Goal: Task Accomplishment & Management: Manage account settings

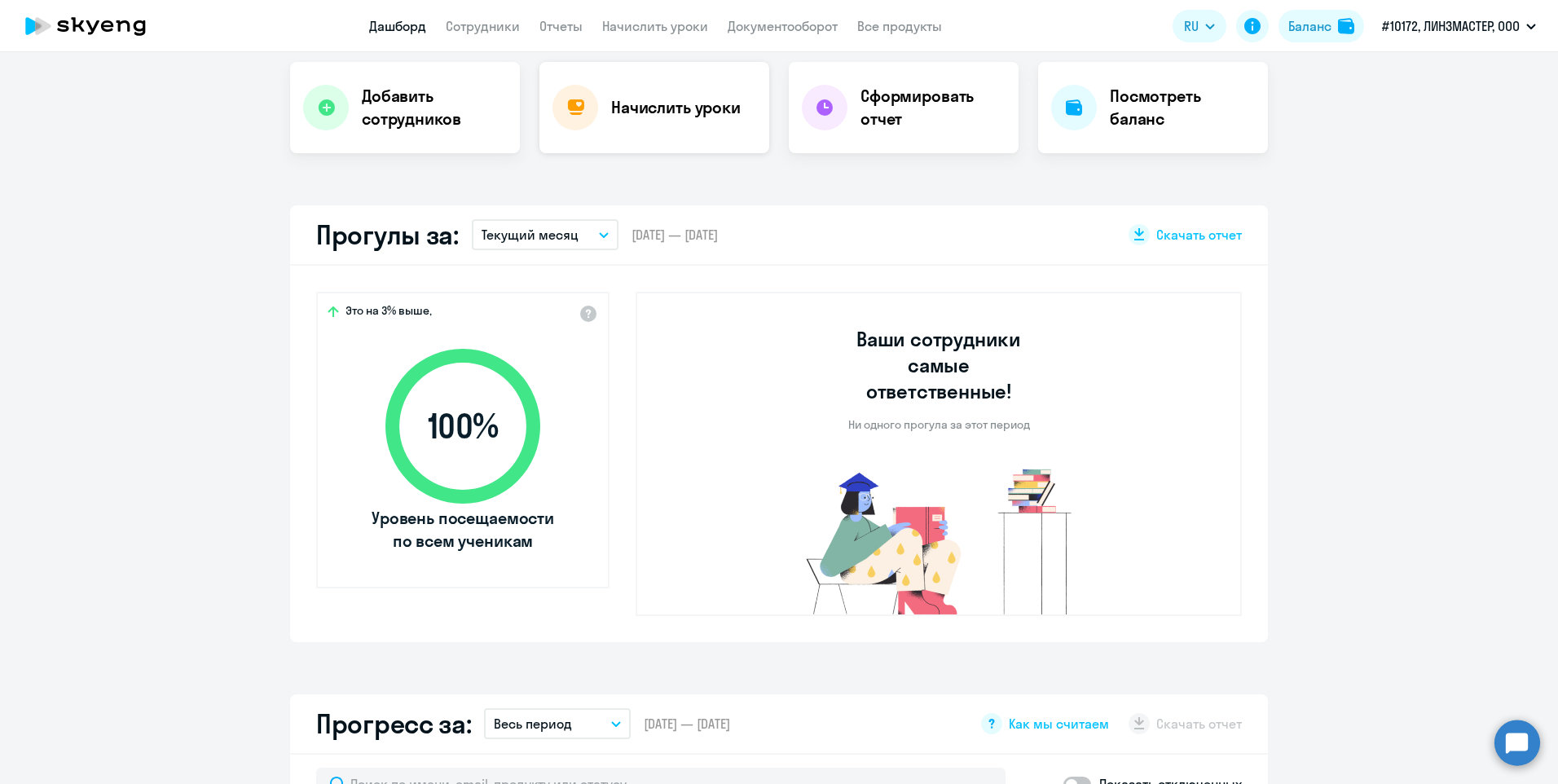
click at [711, 113] on h4 "Начислить уроки" at bounding box center [676, 107] width 130 height 23
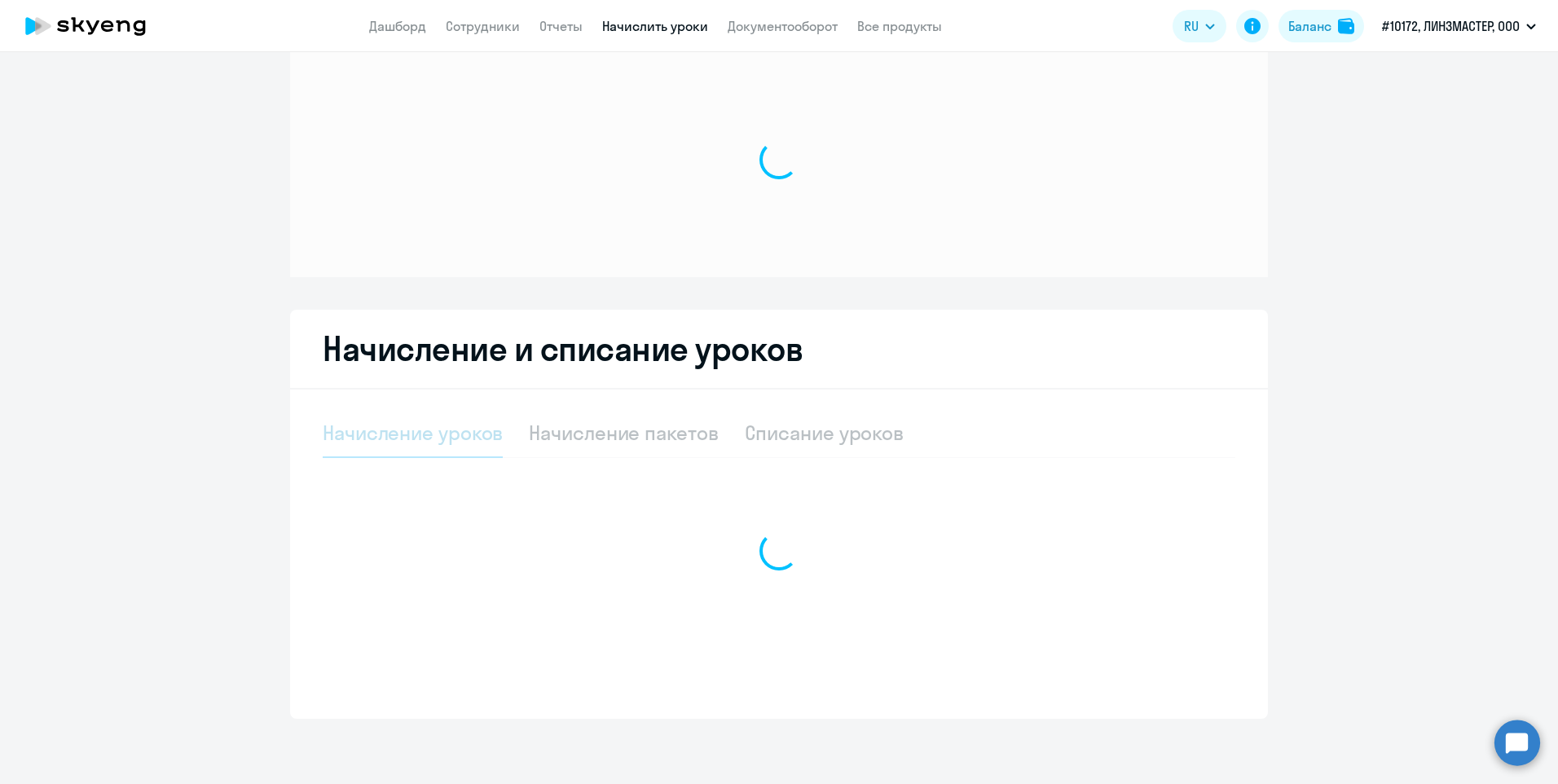
scroll to position [34, 0]
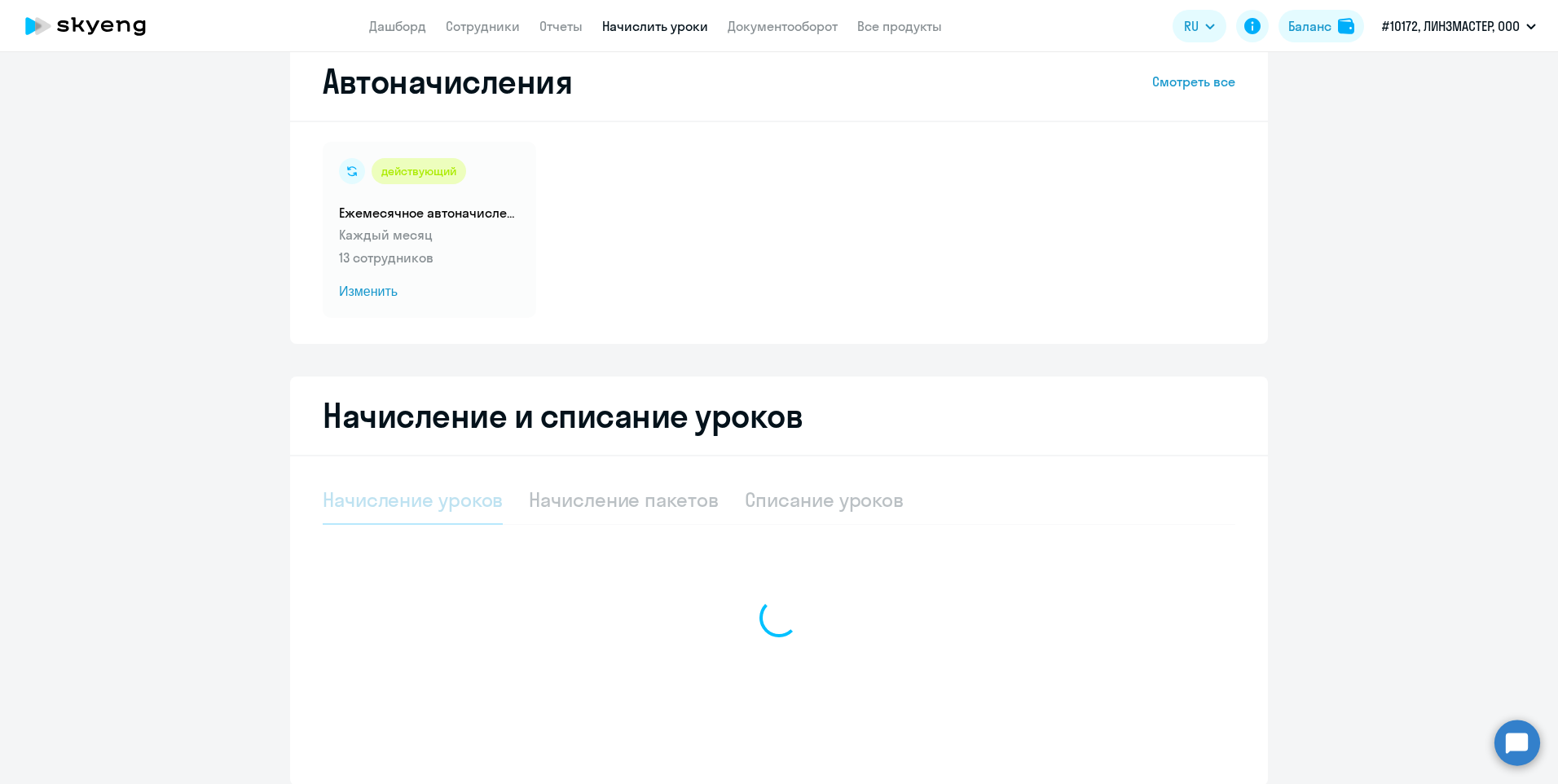
select select "10"
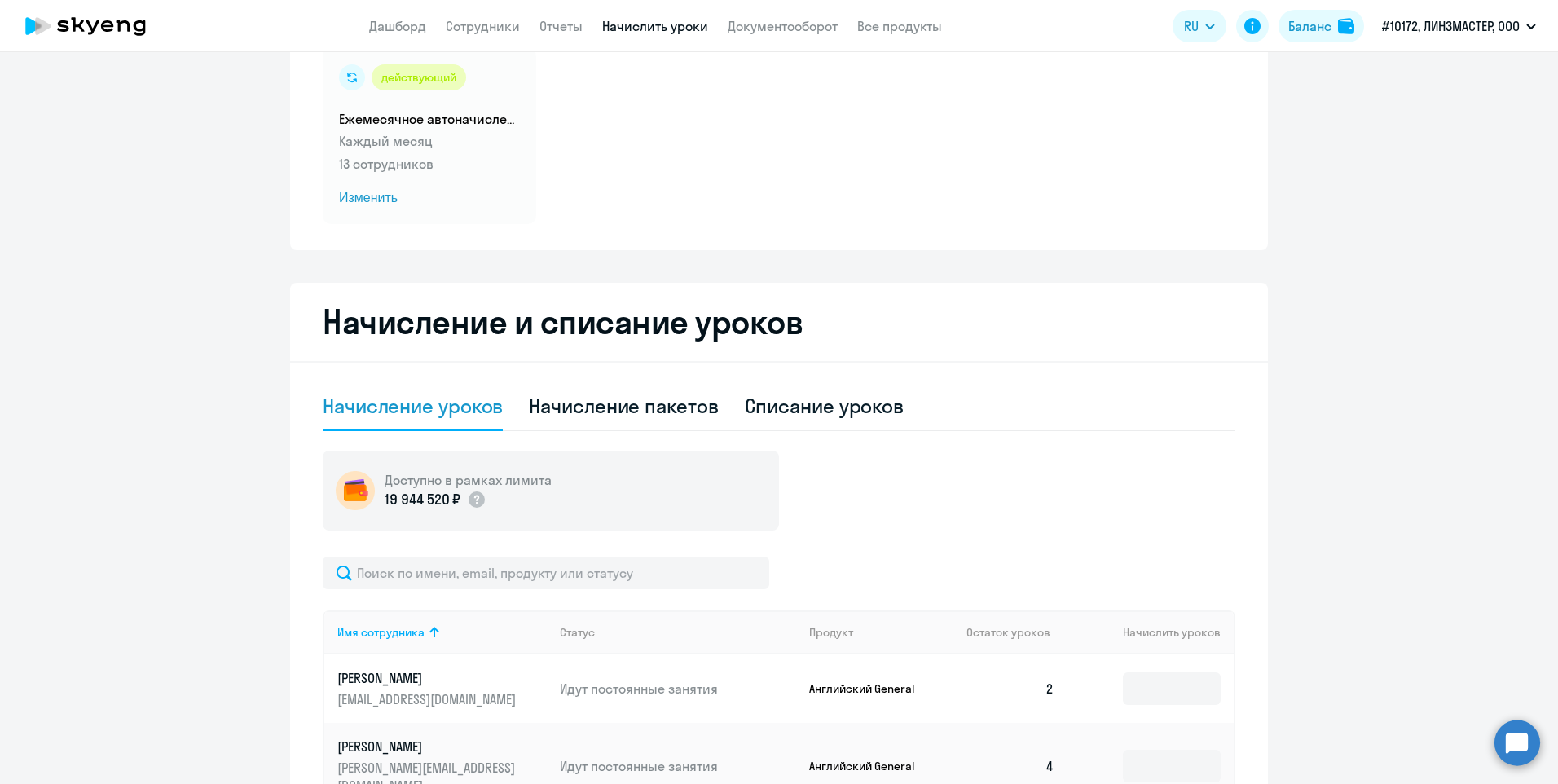
scroll to position [360, 0]
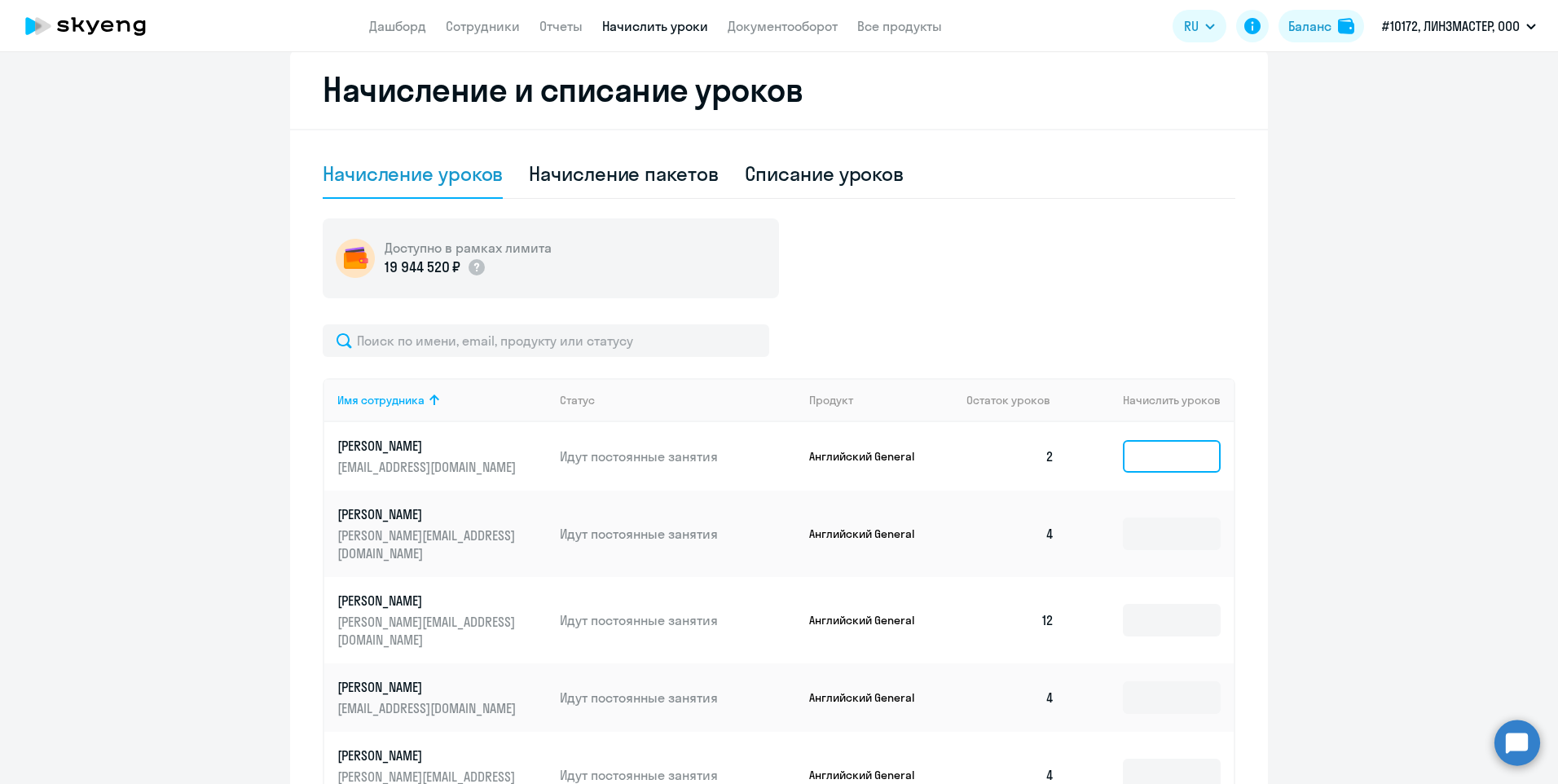
click at [1146, 458] on input at bounding box center [1172, 457] width 98 height 33
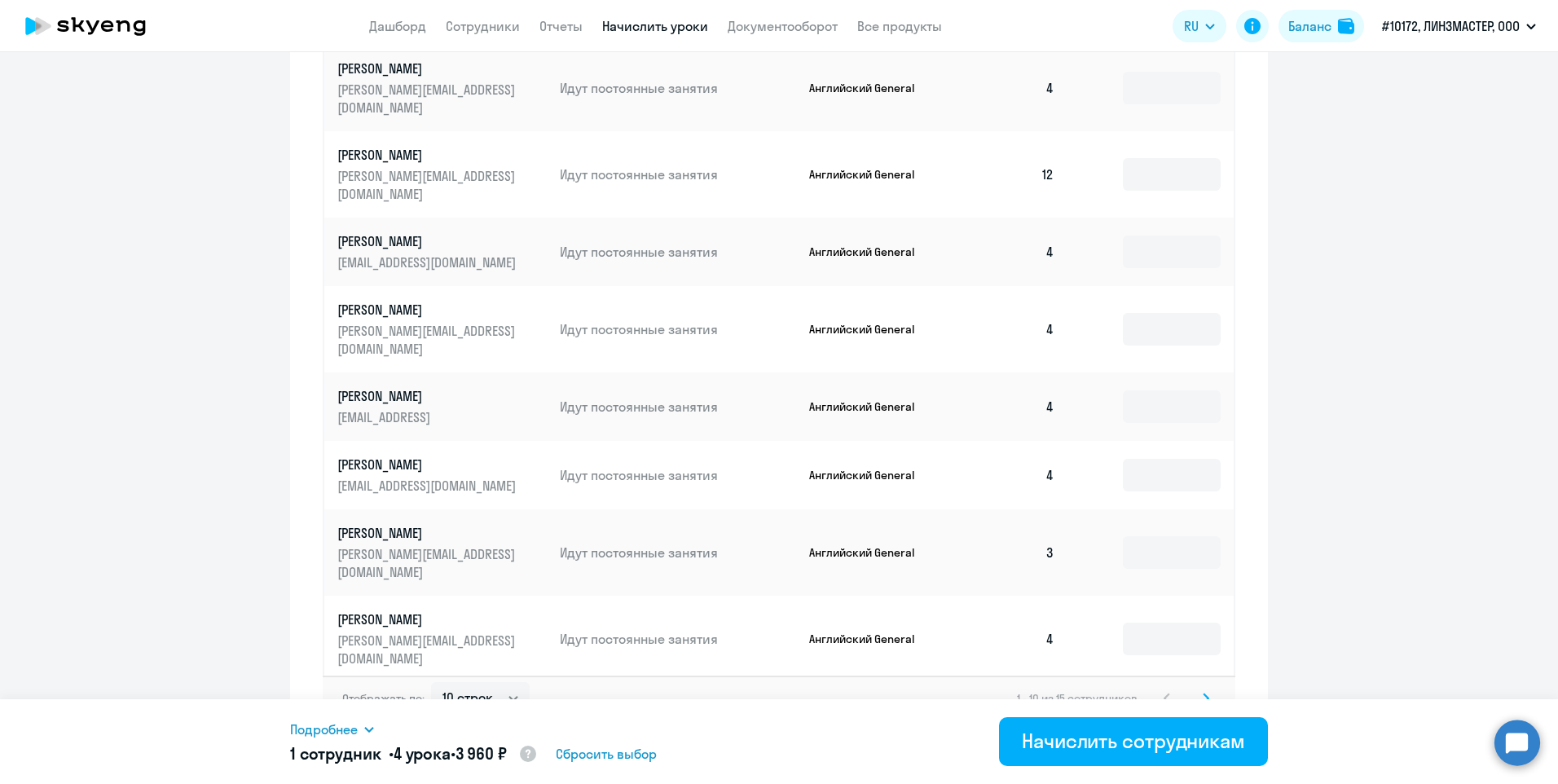
scroll to position [820, 0]
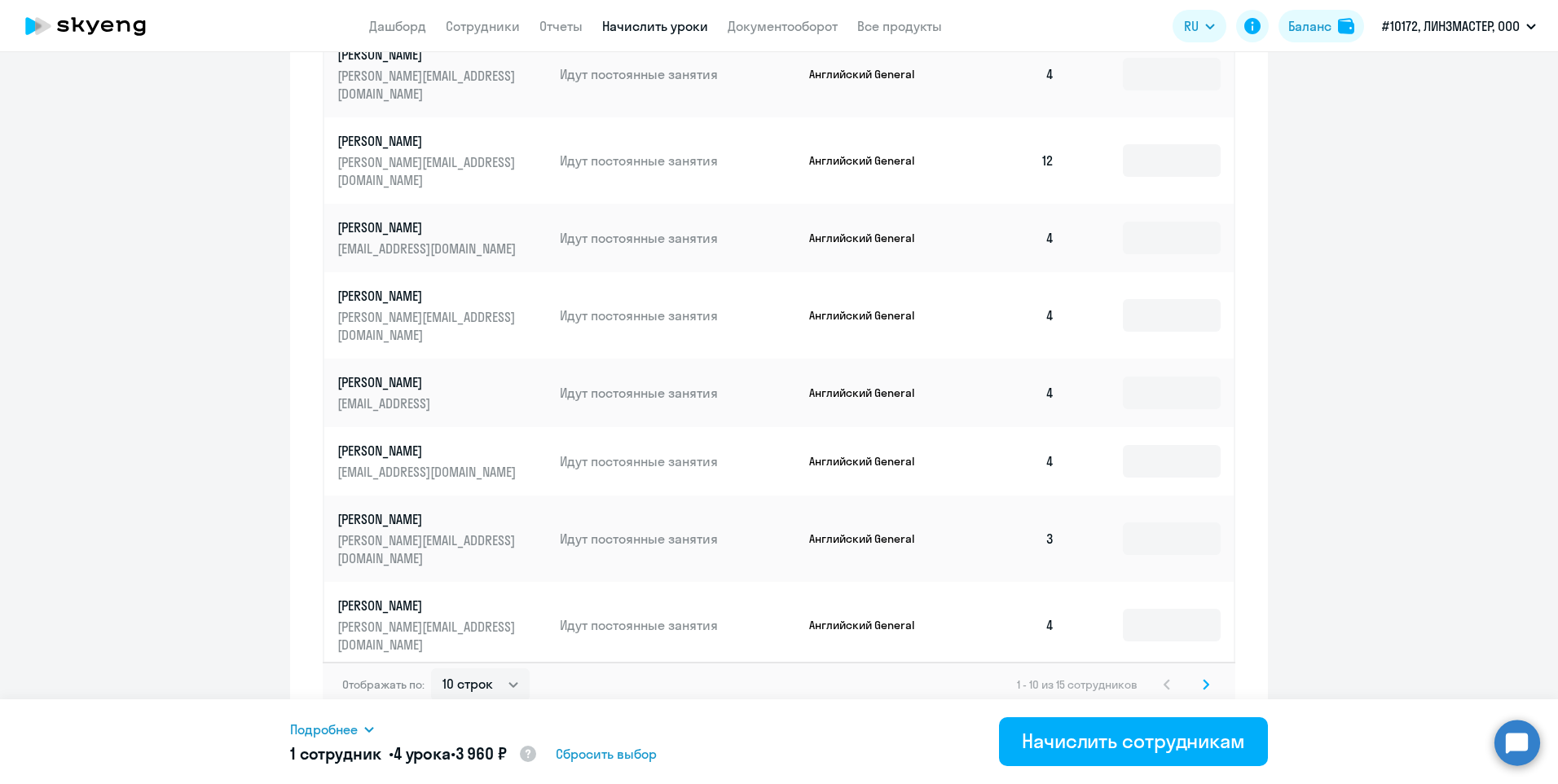
type input "4"
click at [1204, 675] on svg-icon at bounding box center [1207, 684] width 19 height 19
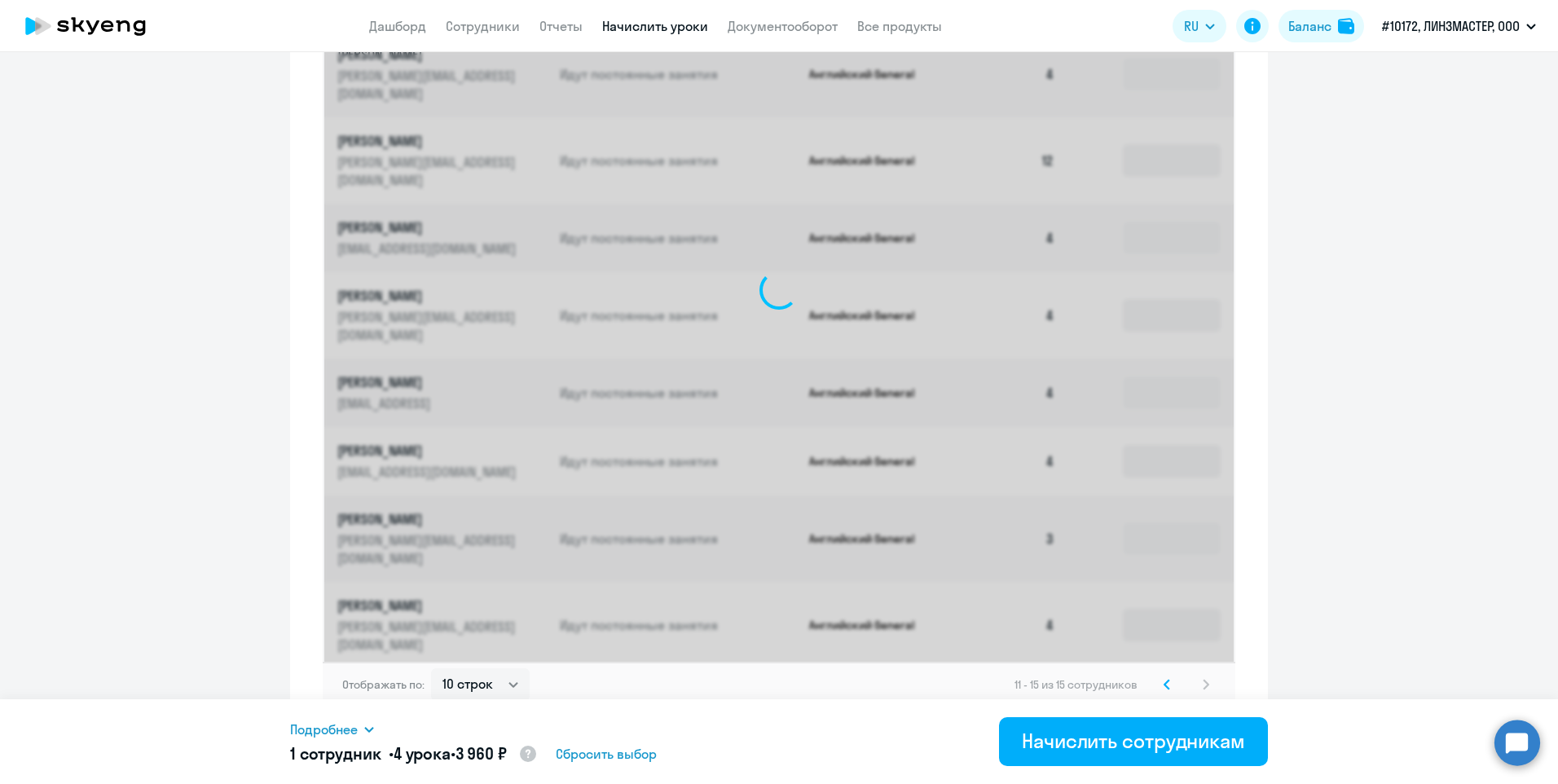
scroll to position [477, 0]
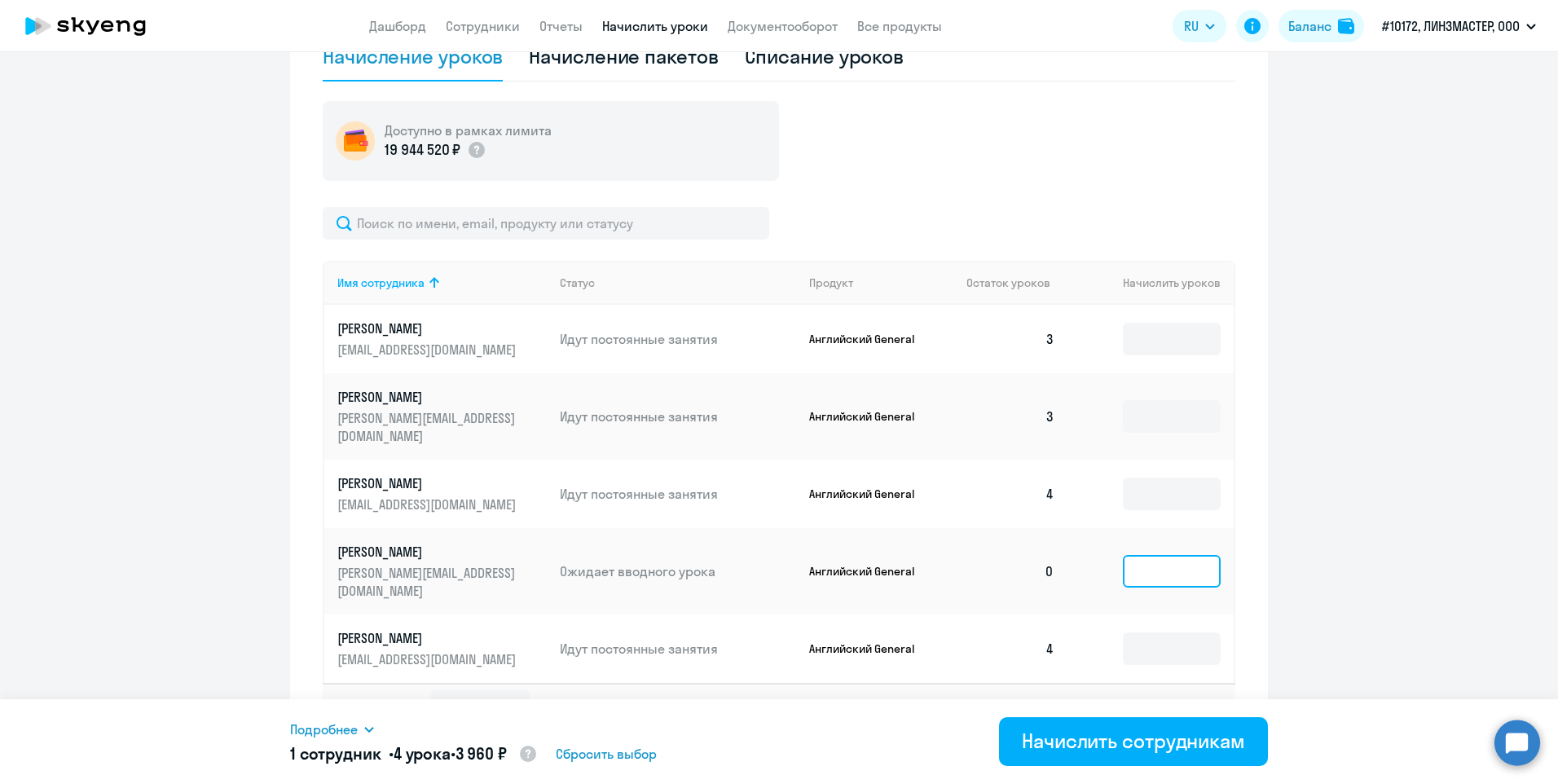
click at [1146, 555] on input at bounding box center [1172, 571] width 98 height 33
type input "4"
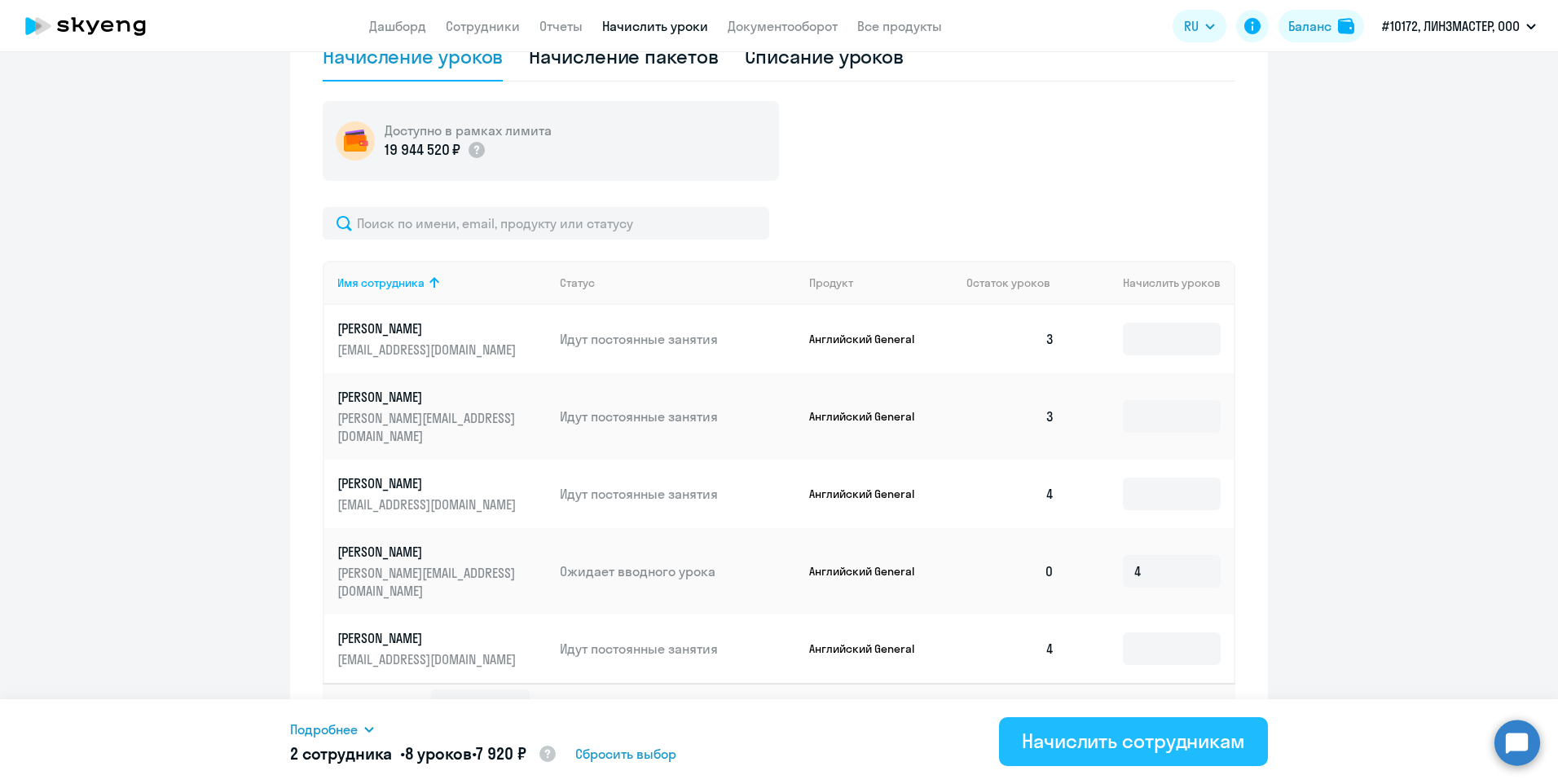
click at [1141, 744] on div "Начислить сотрудникам" at bounding box center [1133, 740] width 224 height 26
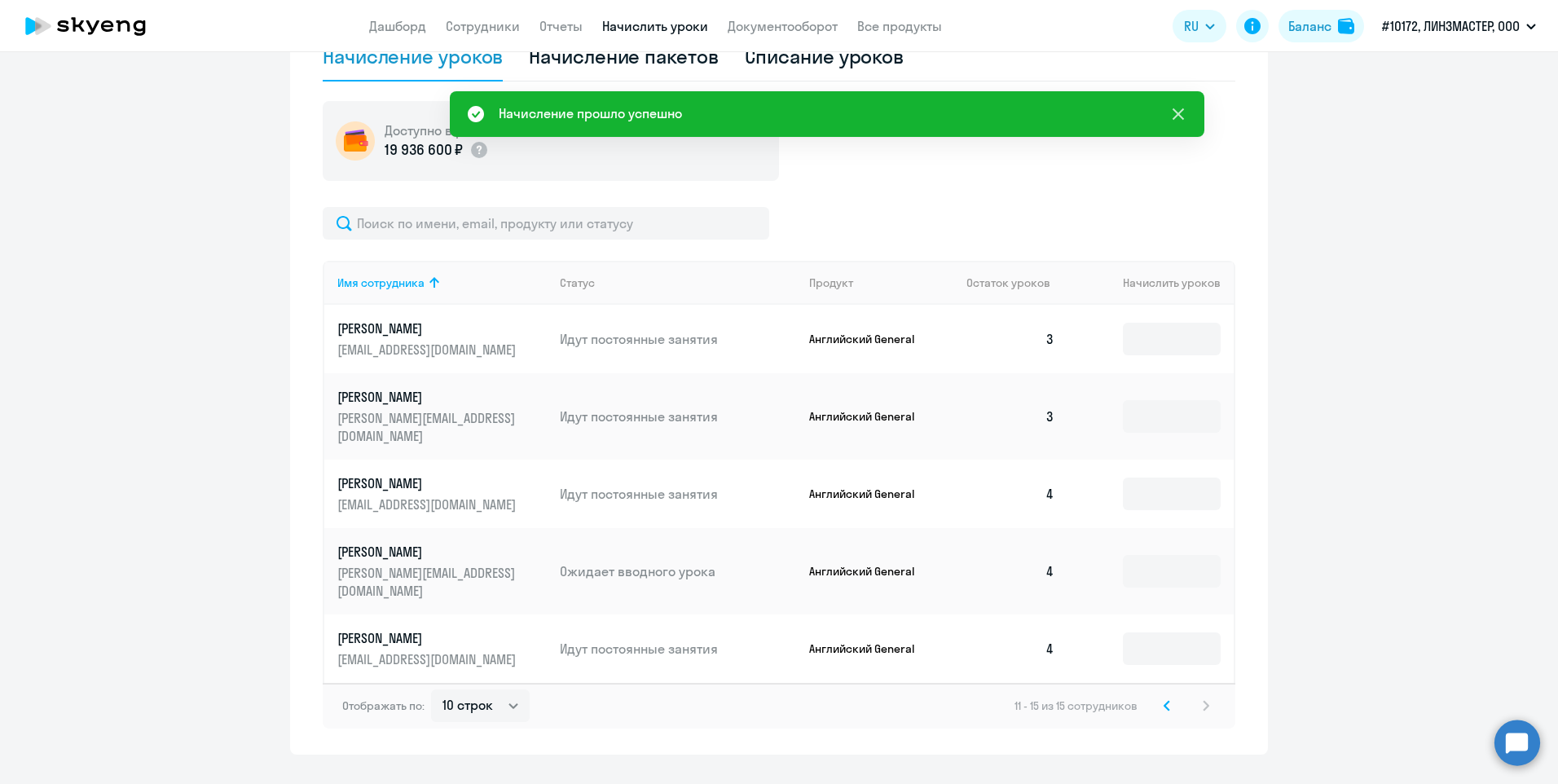
click at [1179, 111] on icon at bounding box center [1178, 114] width 19 height 19
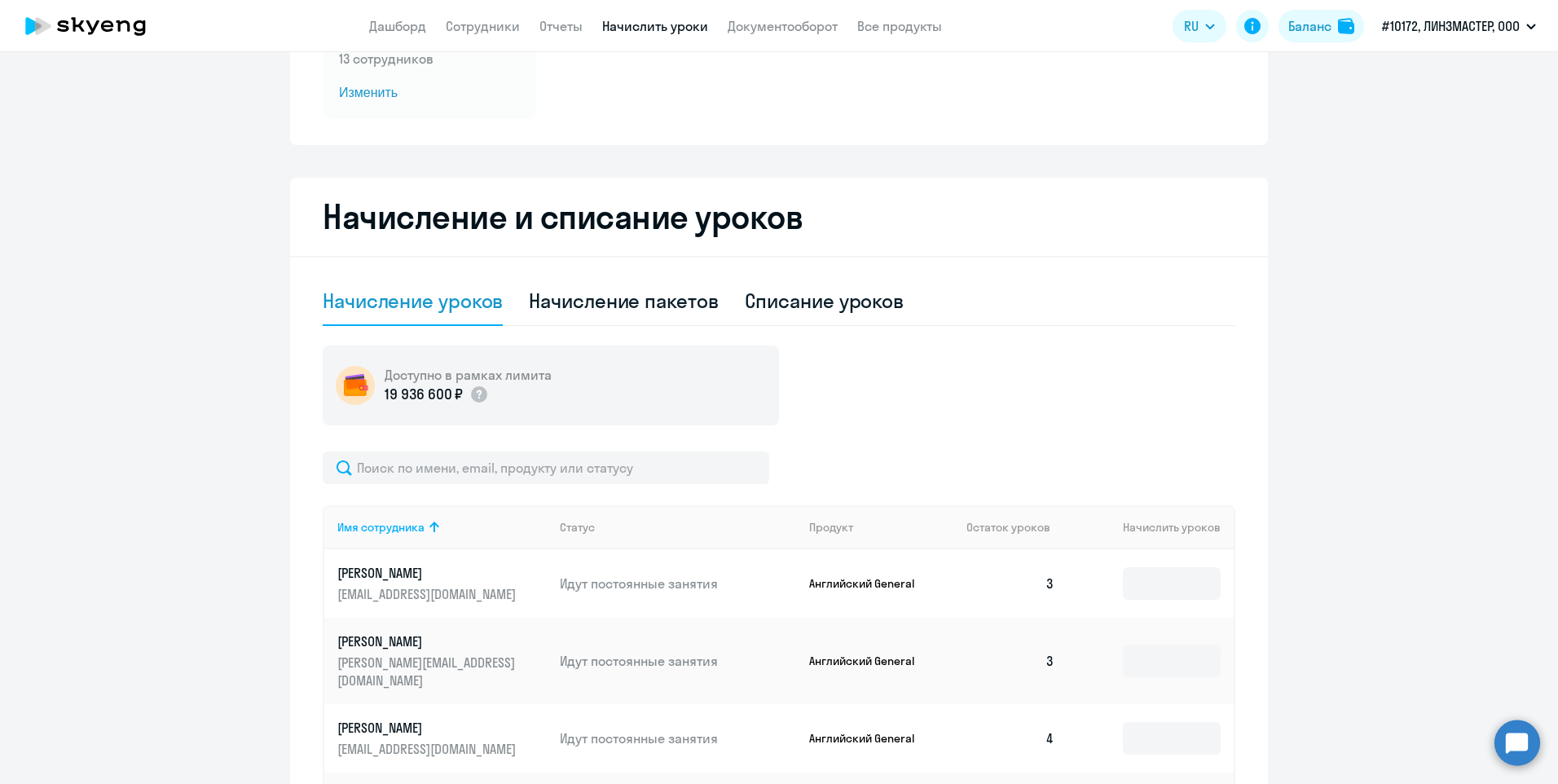
scroll to position [0, 0]
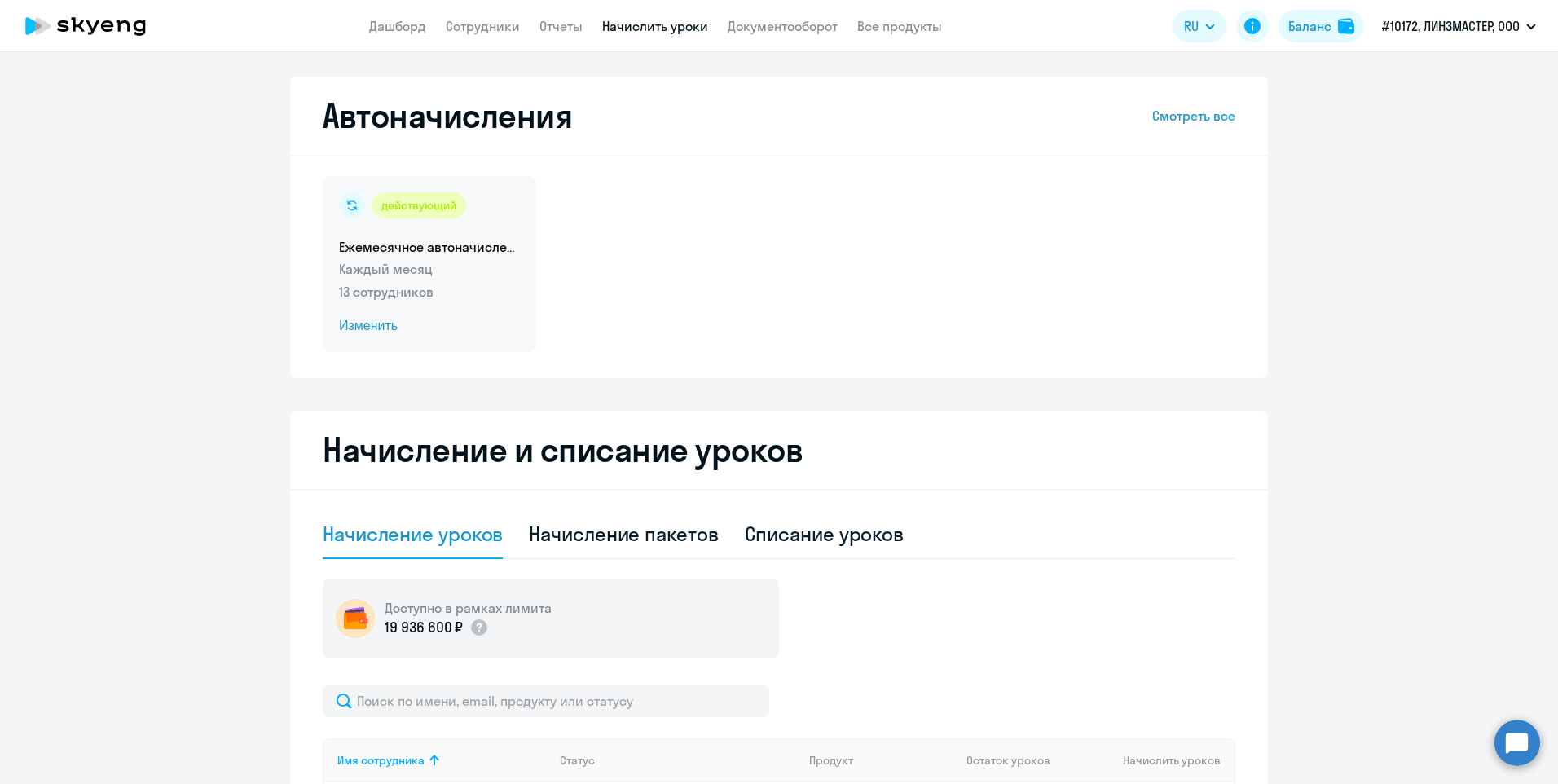
click at [357, 327] on span "Изменить" at bounding box center [429, 326] width 181 height 19
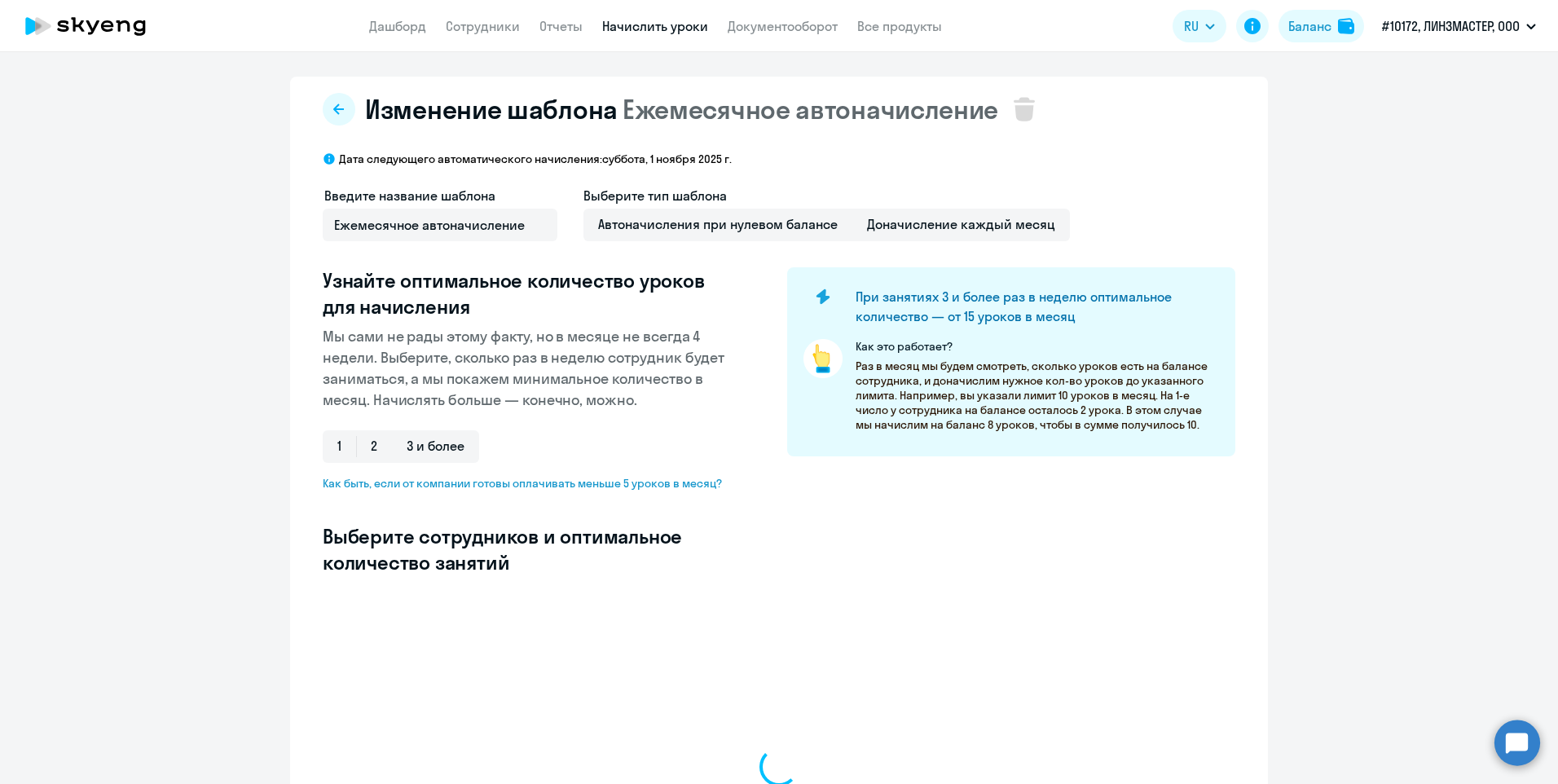
select select "10"
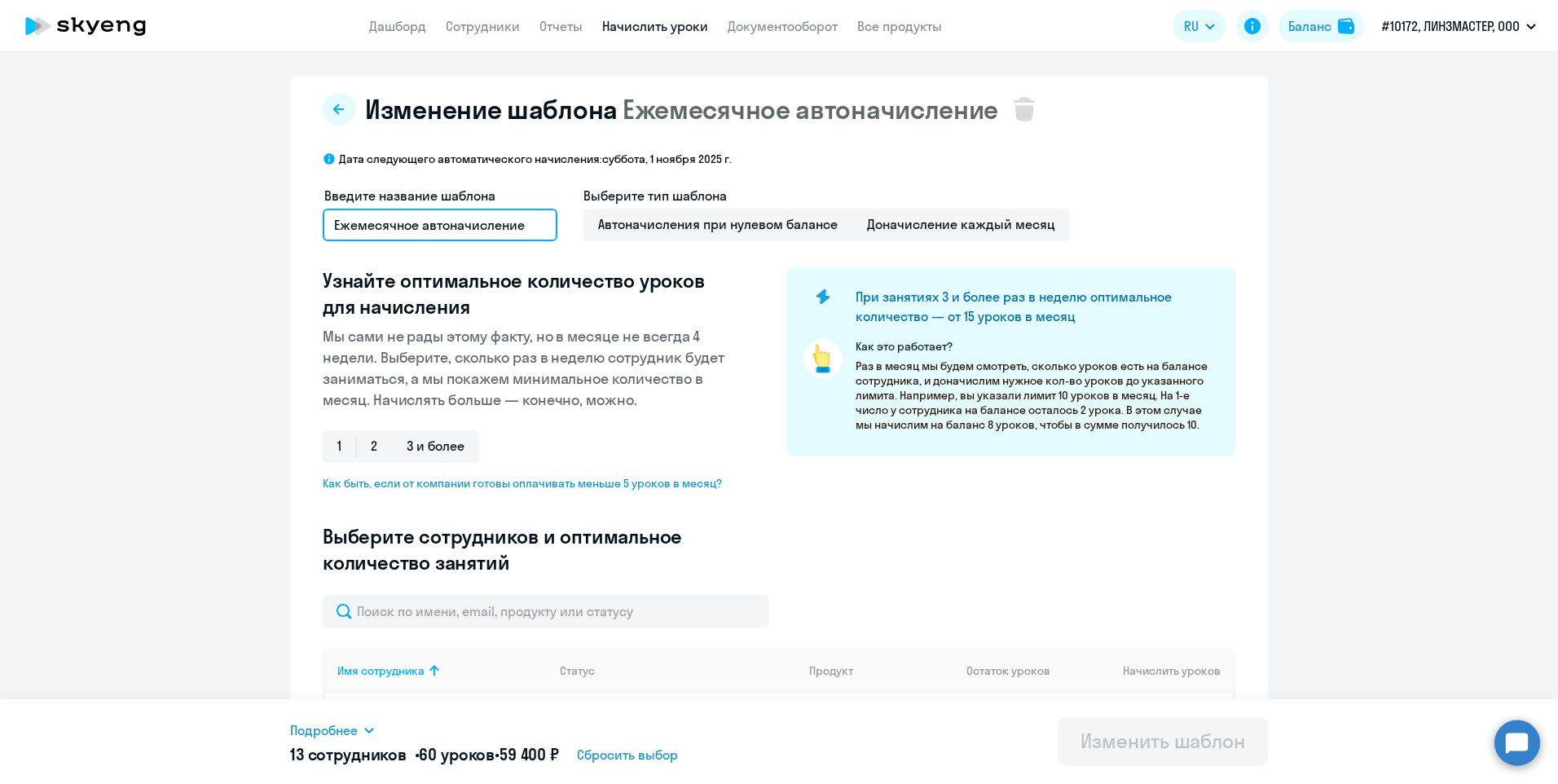
click at [502, 229] on input "Ежемесячное автоначисление" at bounding box center [440, 225] width 234 height 33
click at [474, 227] on input "Ежемесячное автоначисление" at bounding box center [440, 225] width 234 height 33
click at [857, 523] on div "Введите название шаблона Ежемесячное автоначисление Выберите тип шаблона Автона…" at bounding box center [779, 390] width 913 height 409
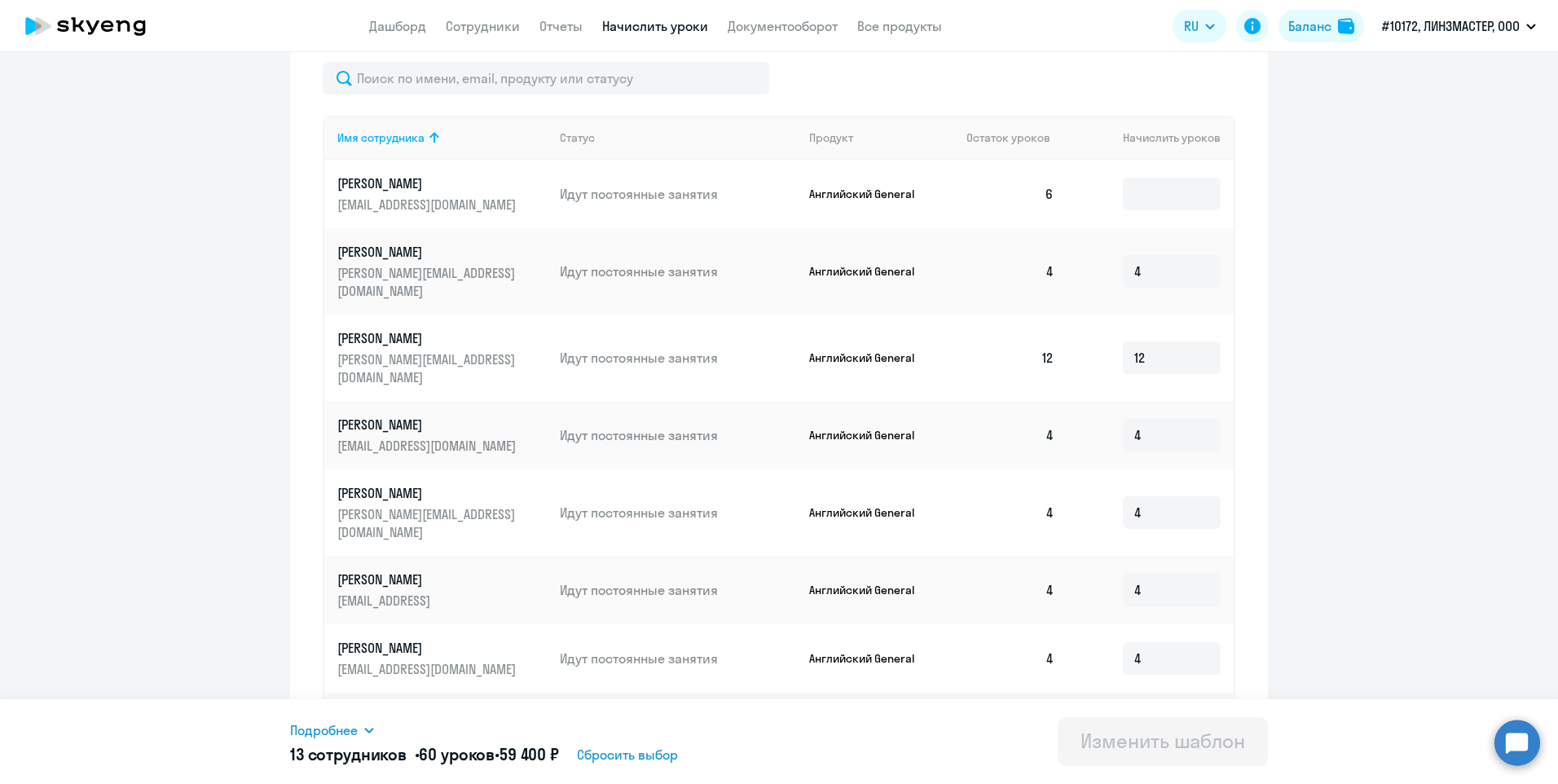
scroll to position [730, 0]
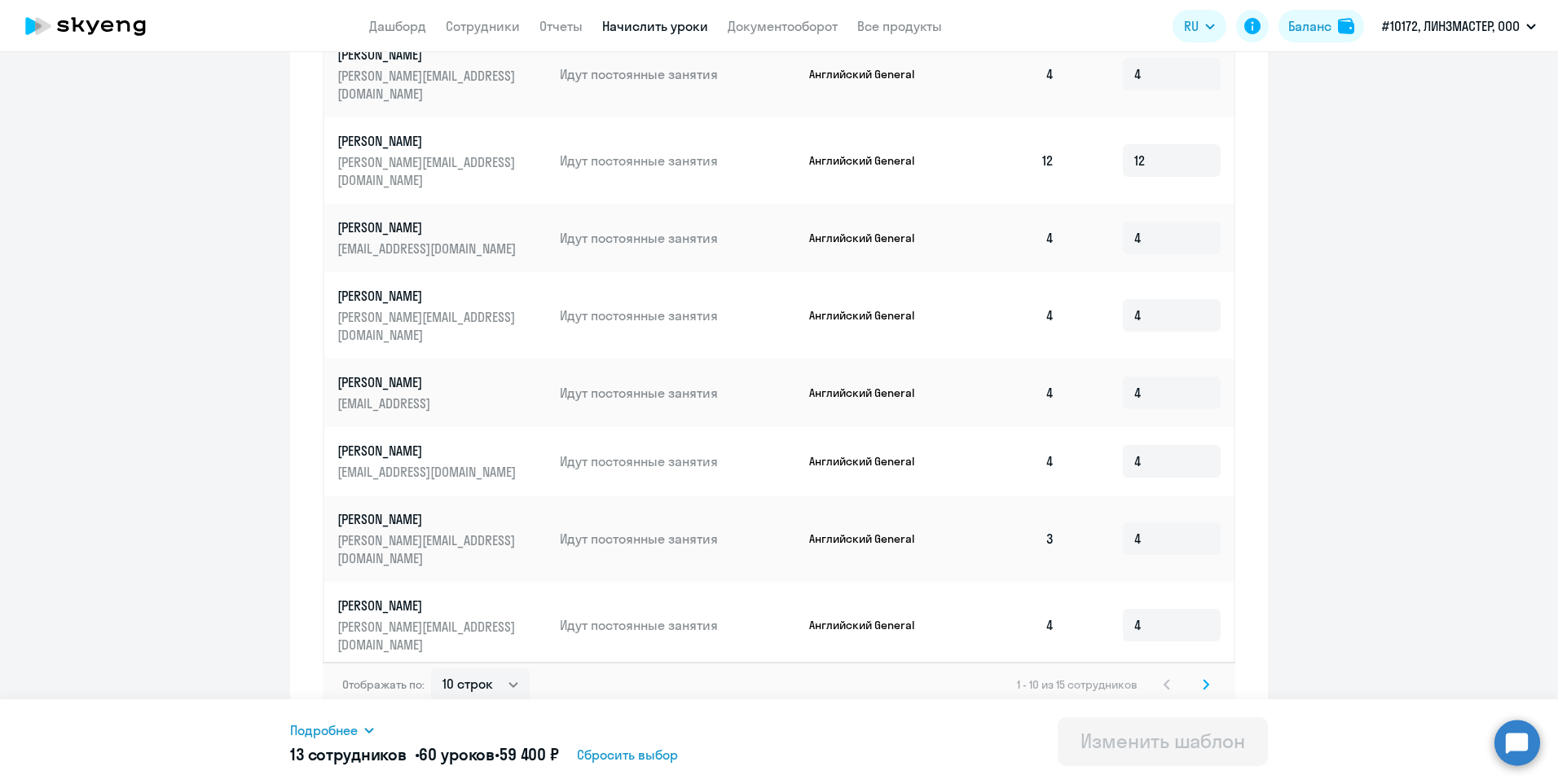
click at [1203, 678] on icon at bounding box center [1206, 684] width 7 height 12
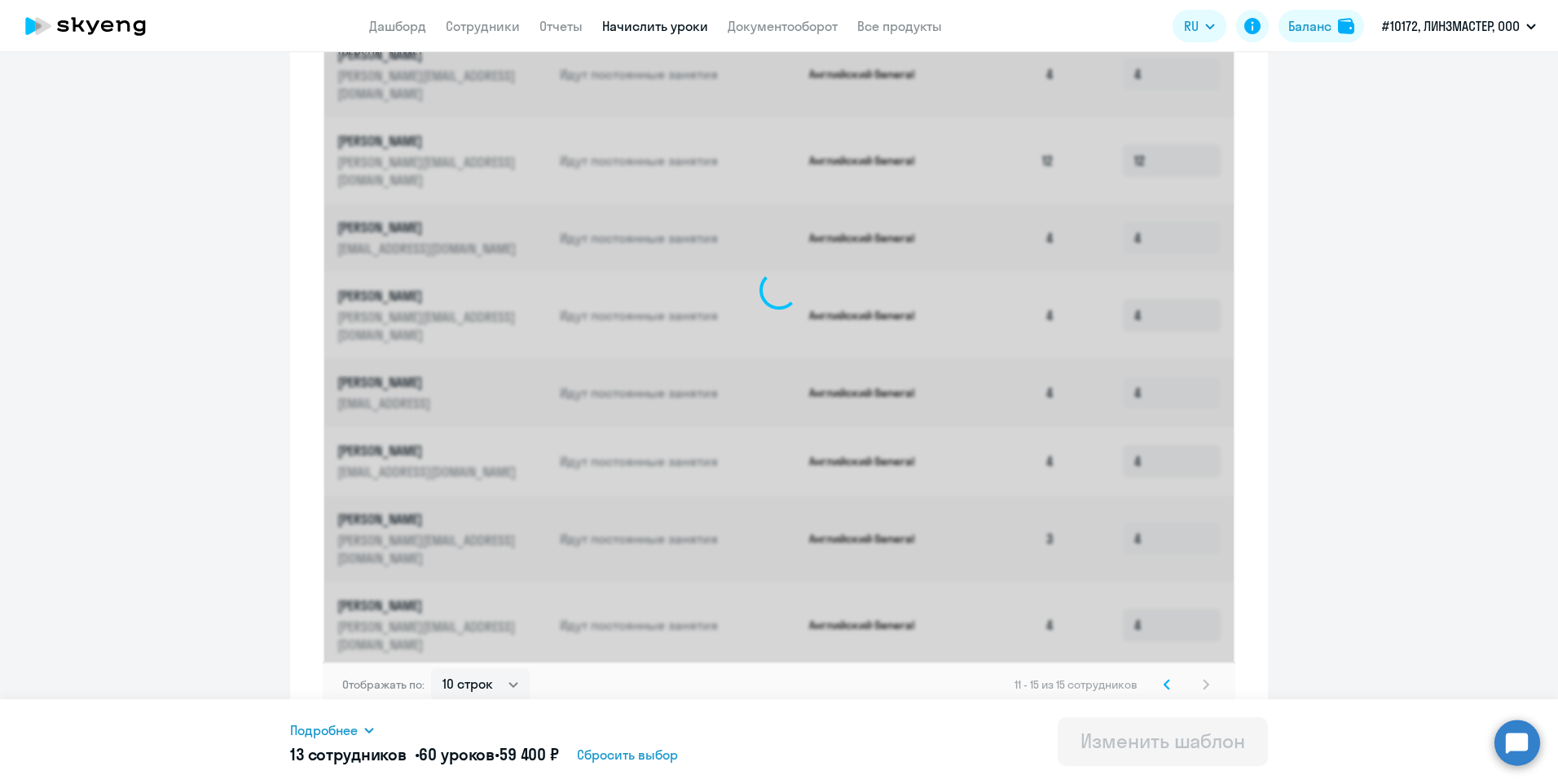
scroll to position [388, 0]
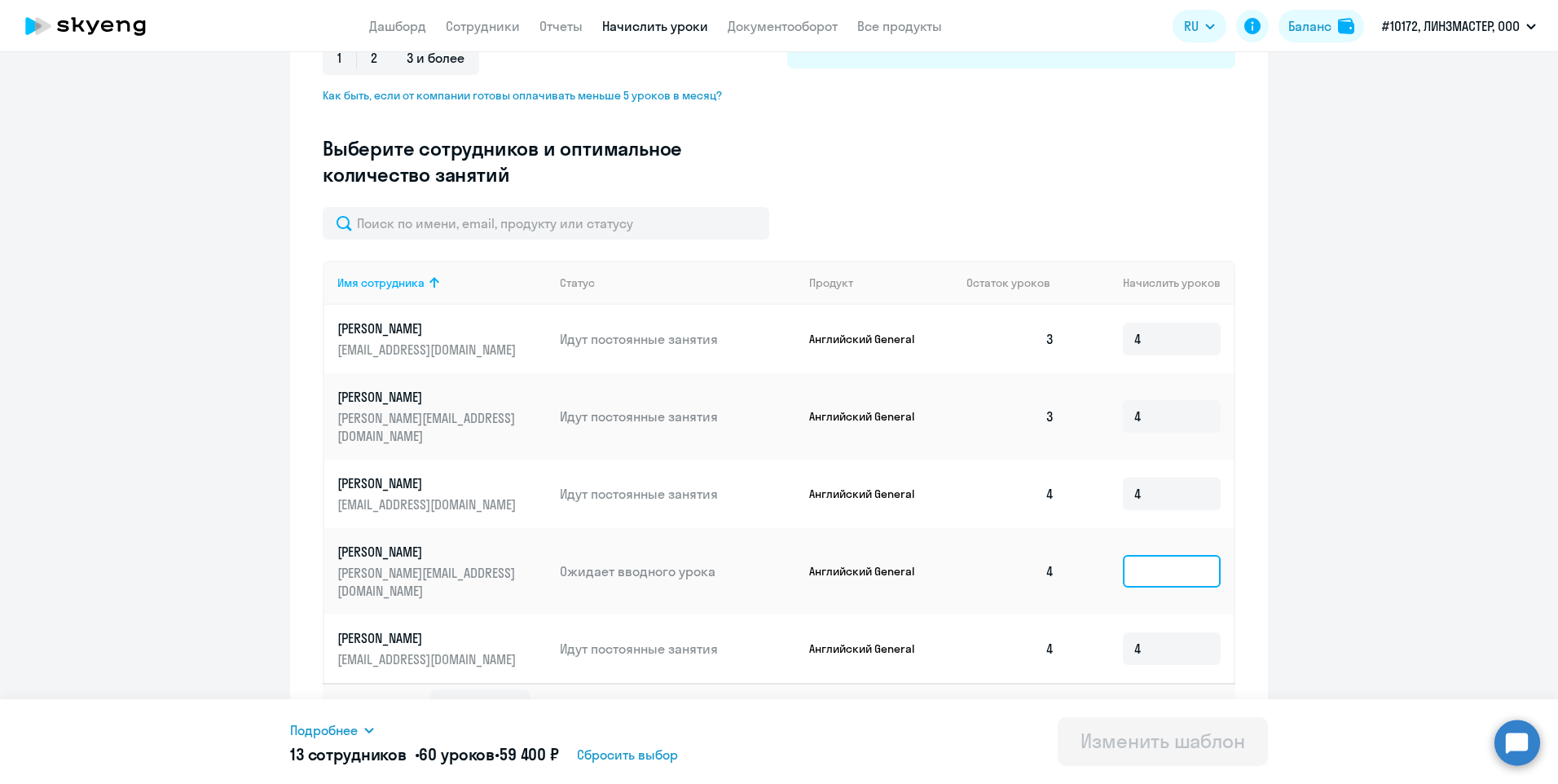
click at [1157, 555] on input at bounding box center [1172, 571] width 98 height 33
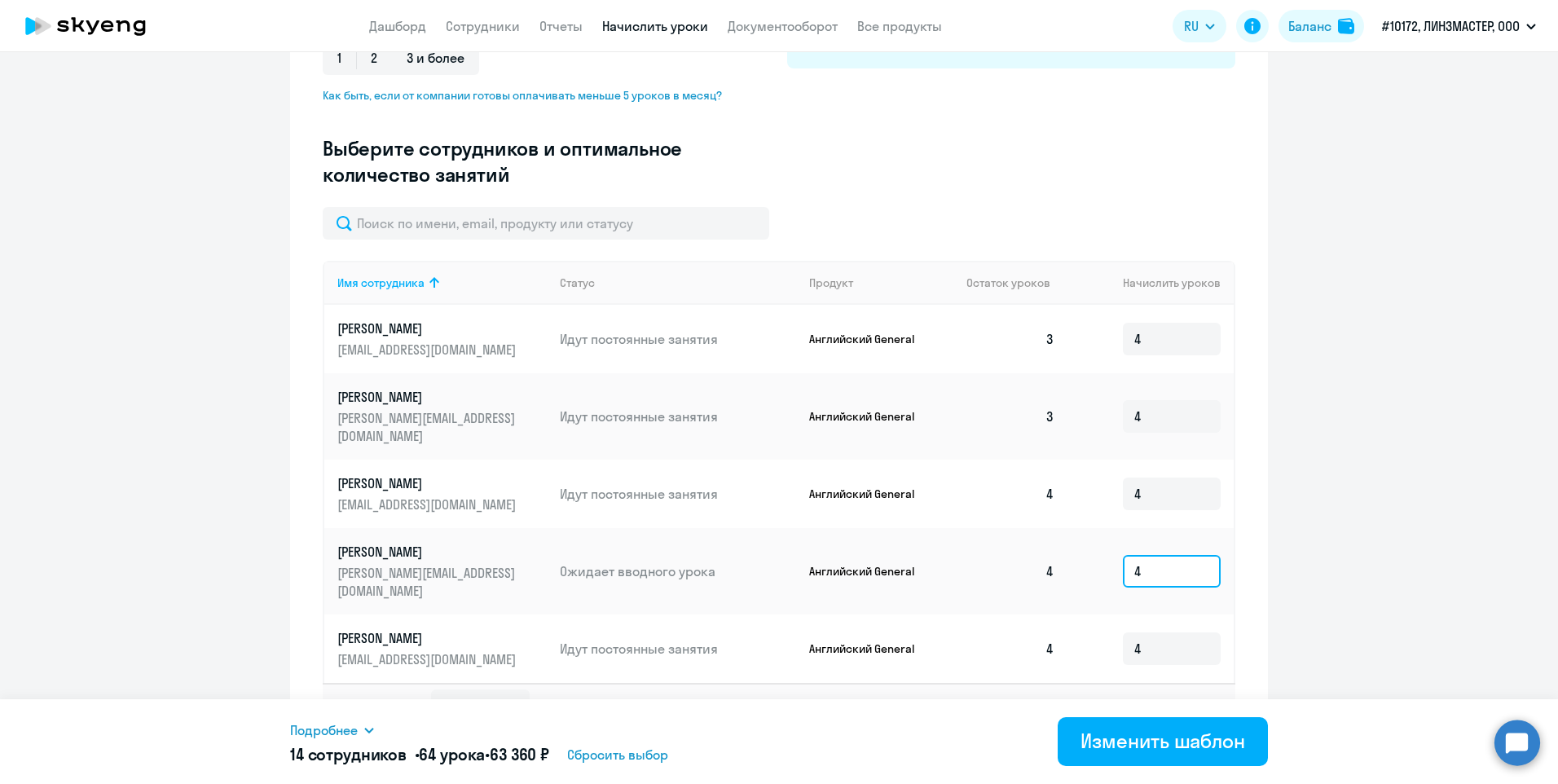
type input "4"
click at [1157, 696] on svg-icon at bounding box center [1167, 706] width 19 height 19
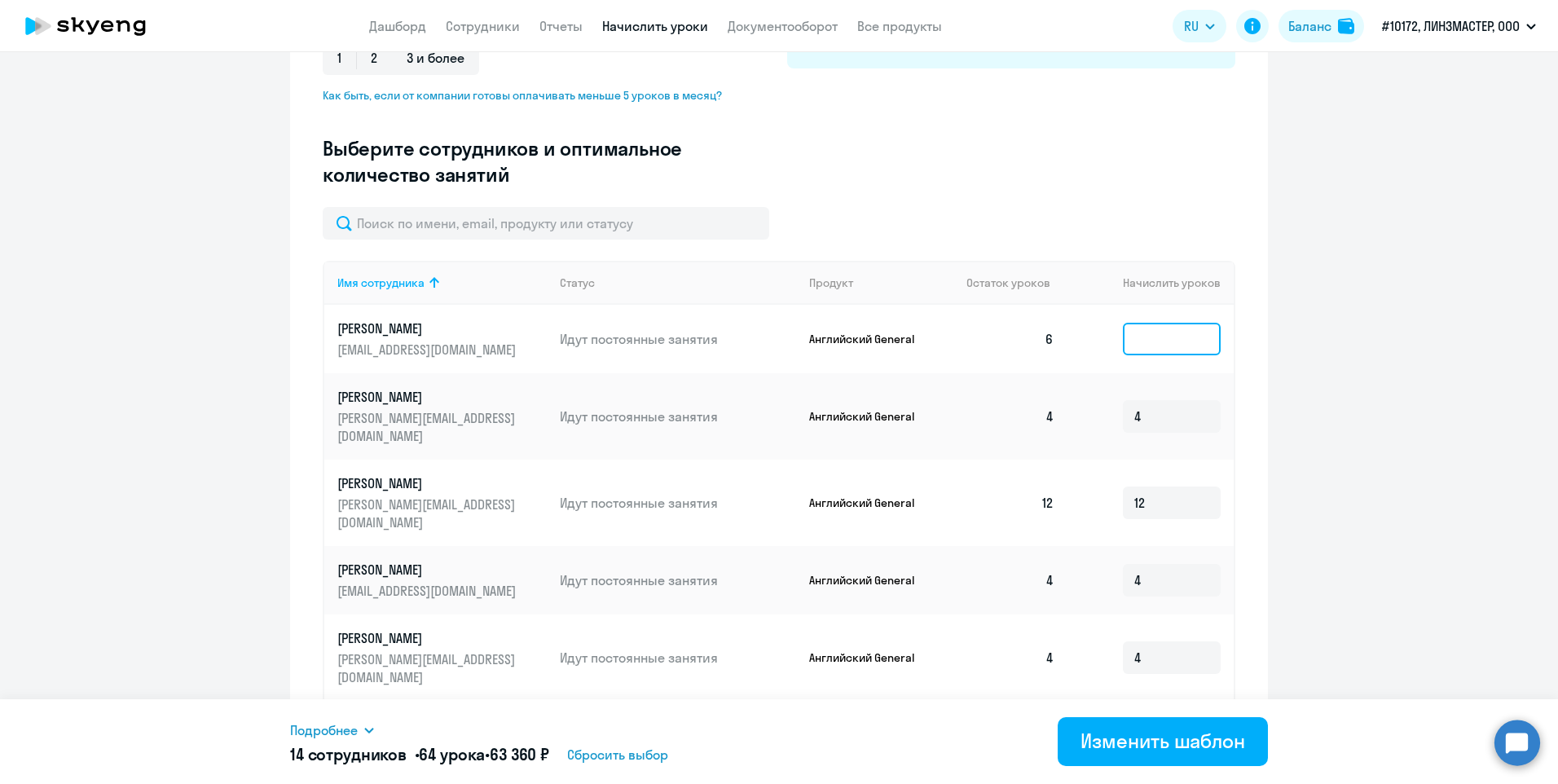
click at [1142, 338] on input at bounding box center [1172, 339] width 98 height 33
type input "8"
click at [1146, 744] on div "Изменить шаблон" at bounding box center [1163, 740] width 165 height 26
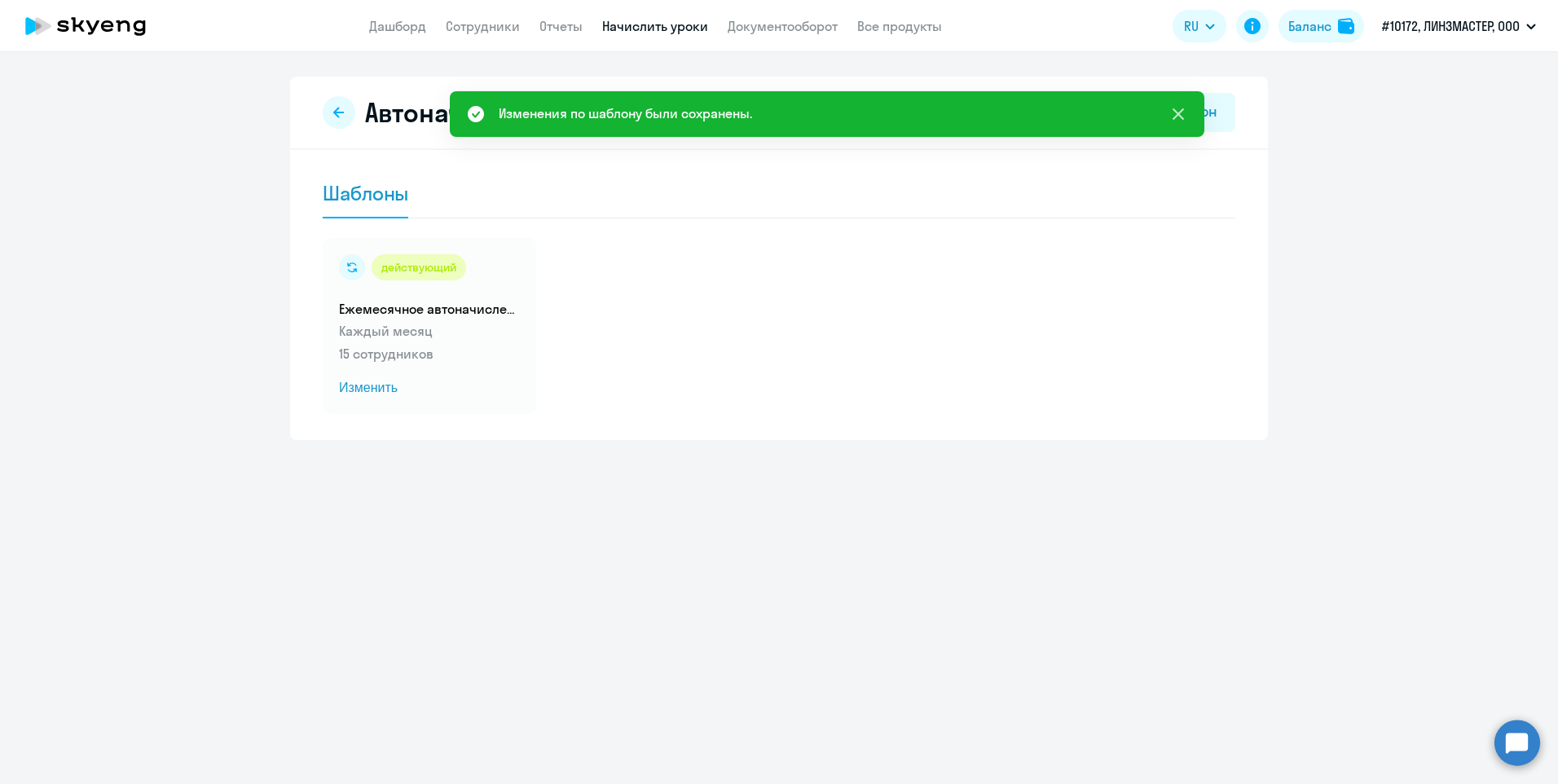
click at [1179, 115] on icon at bounding box center [1178, 114] width 12 height 12
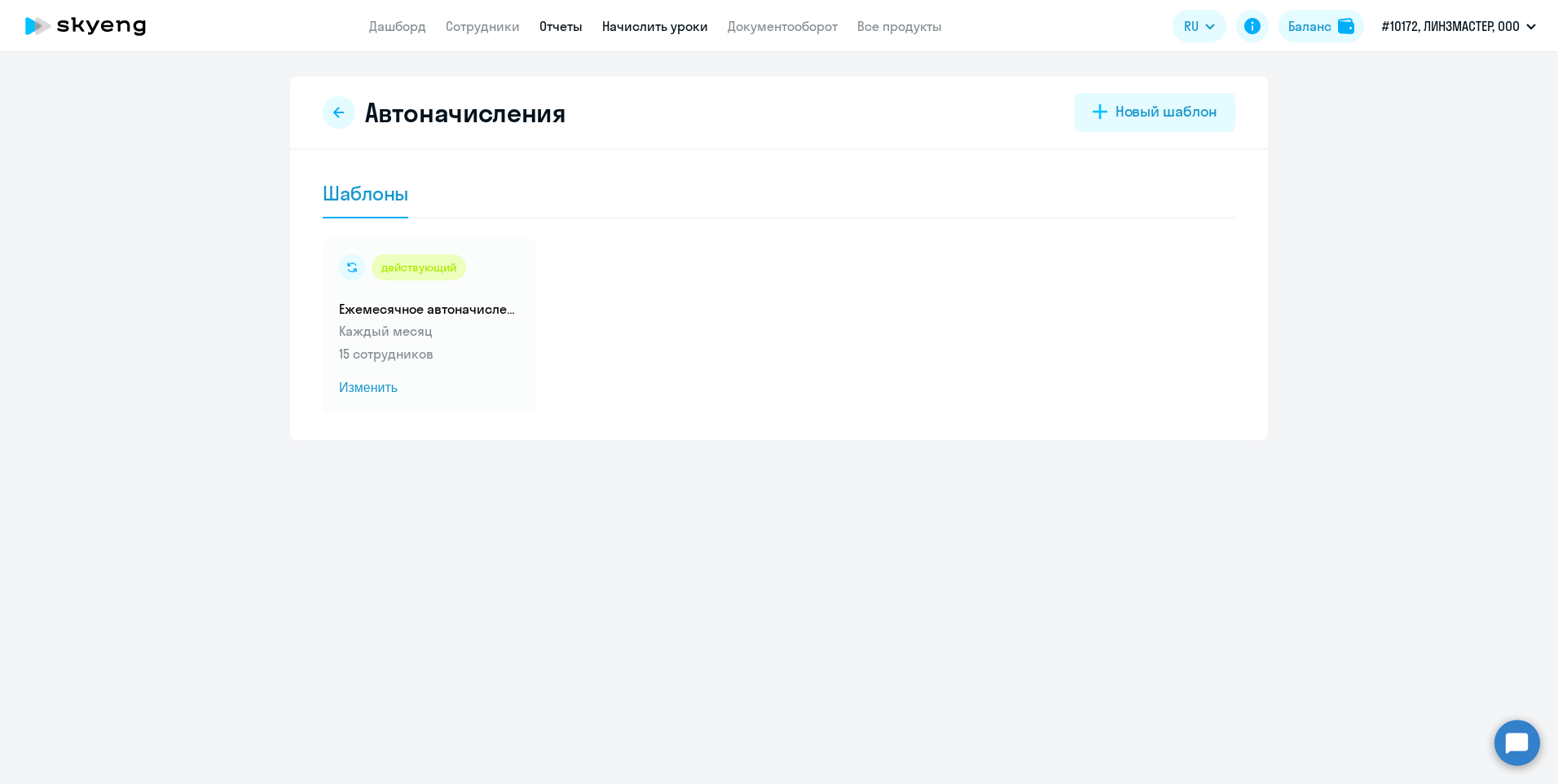
click at [565, 27] on link "Отчеты" at bounding box center [561, 26] width 44 height 16
